Goal: Find specific page/section: Find specific page/section

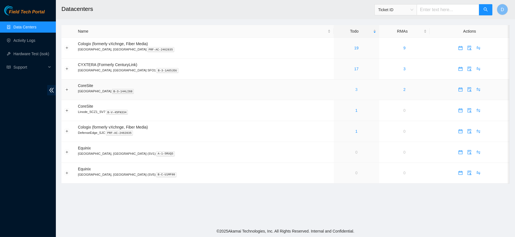
click at [355, 89] on link "3" at bounding box center [356, 89] width 2 height 4
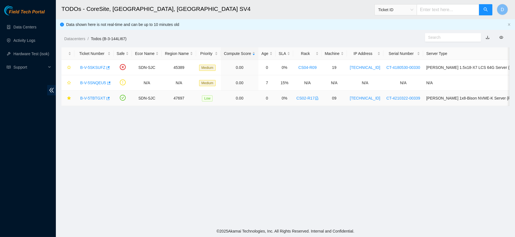
click at [90, 97] on link "B-V-5TBTGXT" at bounding box center [92, 98] width 25 height 4
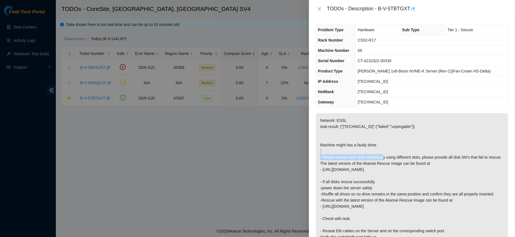
drag, startPoint x: 321, startPoint y: 158, endPoint x: 385, endPoint y: 156, distance: 63.4
click at [385, 156] on p "Network: ESSL isok-result: {"23.62.45.140":{"failed":"unpingable"}} Machine mig…" at bounding box center [412, 200] width 192 height 174
copy p "Please rescue each disk individually"
click at [406, 168] on p "Network: ESSL isok-result: {"23.62.45.140":{"failed":"unpingable"}} Machine mig…" at bounding box center [412, 200] width 192 height 174
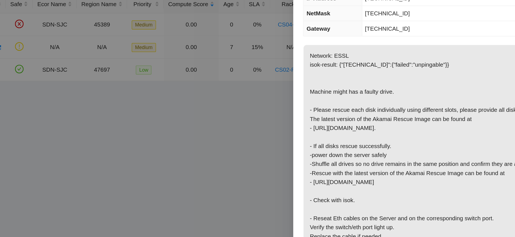
scroll to position [36, 0]
